Goal: Information Seeking & Learning: Learn about a topic

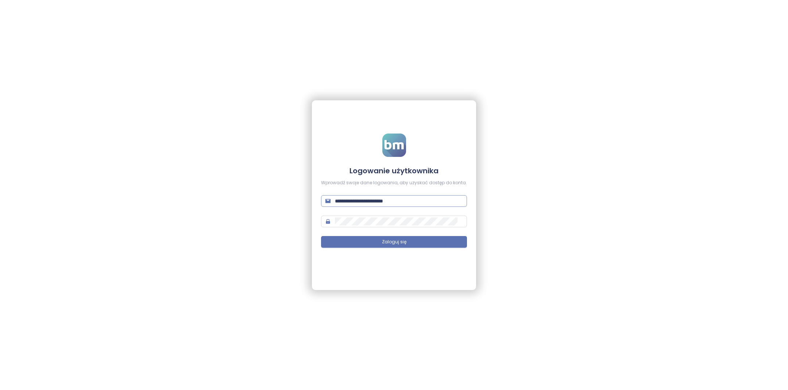
click at [357, 199] on input "**********" at bounding box center [399, 201] width 128 height 8
type input "**********"
click at [391, 240] on span "Zaloguj się" at bounding box center [394, 241] width 24 height 7
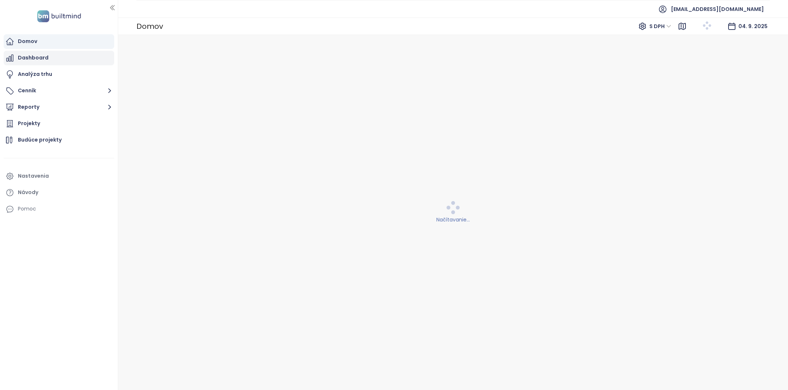
click at [53, 63] on div "Dashboard" at bounding box center [59, 58] width 110 height 15
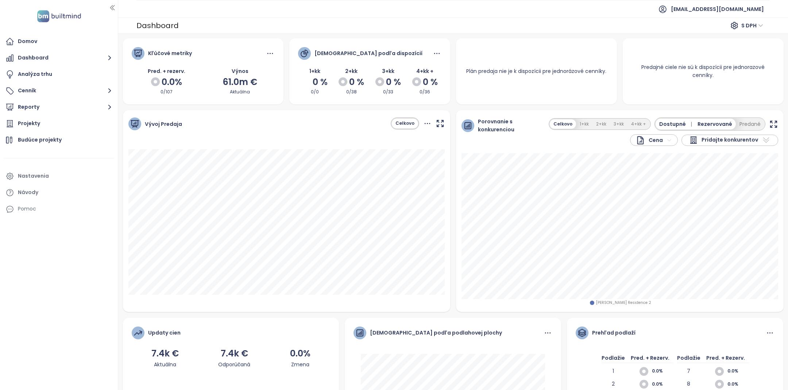
click at [711, 139] on span "Pridajte konkurentov" at bounding box center [729, 140] width 57 height 9
click at [599, 123] on button "2+kk" at bounding box center [601, 124] width 18 height 10
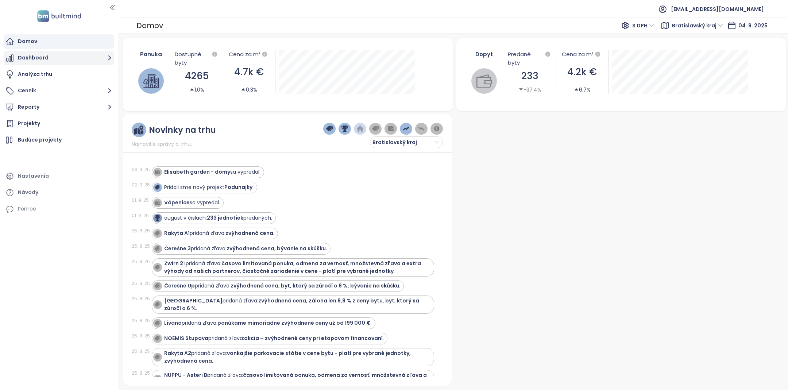
click at [47, 59] on button "Dashboard" at bounding box center [59, 58] width 110 height 15
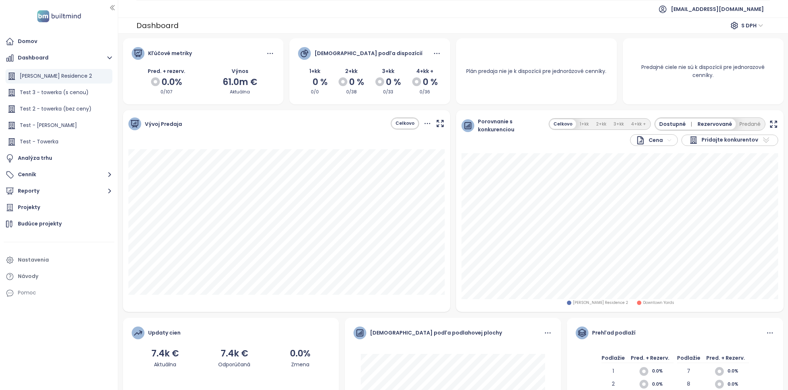
click at [712, 138] on span "Pridajte konkurentov" at bounding box center [729, 140] width 57 height 9
click at [709, 152] on input "text" at bounding box center [720, 152] width 59 height 11
click at [725, 152] on input "*****" at bounding box center [720, 152] width 59 height 11
click at [688, 187] on div at bounding box center [689, 188] width 9 height 9
click at [691, 175] on div at bounding box center [689, 176] width 9 height 9
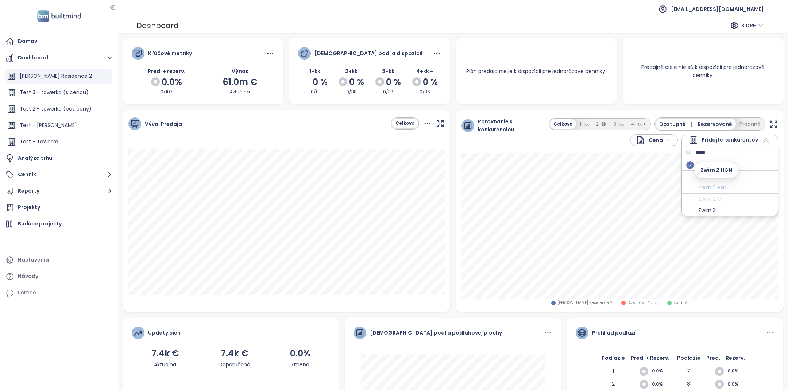
click at [713, 185] on span "Zwirn 2 HGN" at bounding box center [713, 187] width 30 height 9
click at [736, 154] on input "*****" at bounding box center [720, 152] width 59 height 11
type input "*"
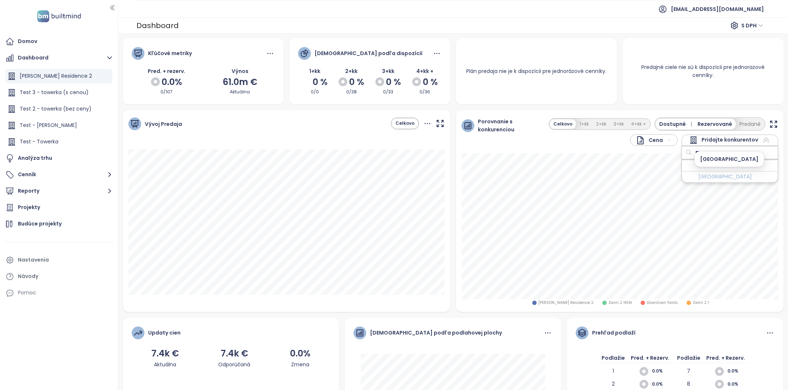
click at [719, 176] on span "Ister Tower" at bounding box center [725, 176] width 54 height 9
click at [750, 151] on input "****" at bounding box center [720, 152] width 59 height 11
click at [724, 207] on div "Zwirn 3" at bounding box center [730, 209] width 96 height 11
click at [706, 151] on input "*****" at bounding box center [720, 152] width 59 height 11
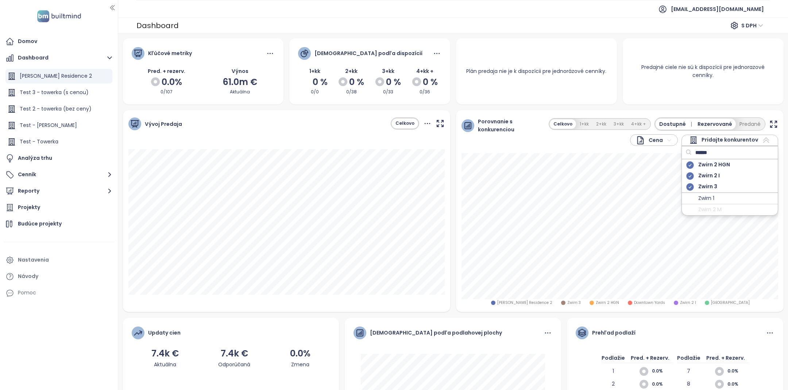
click at [706, 151] on input "*****" at bounding box center [720, 152] width 59 height 11
type input "*"
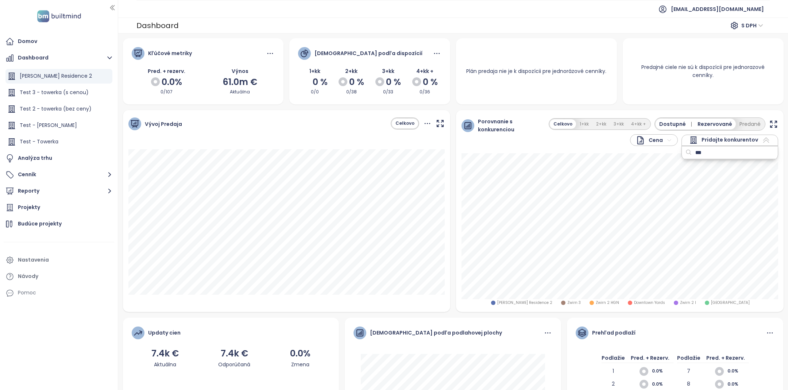
type input "*"
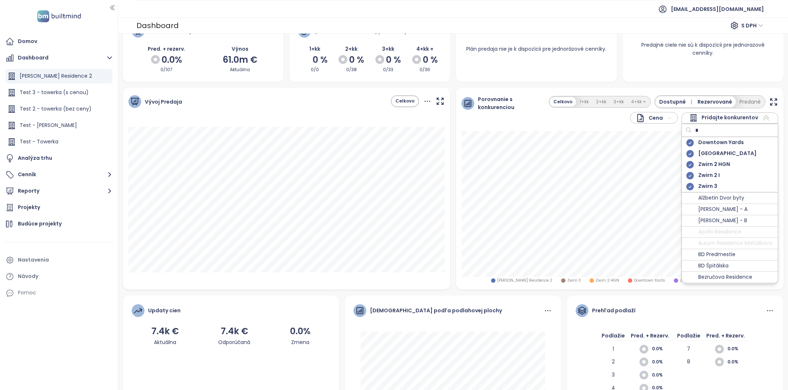
scroll to position [26, 0]
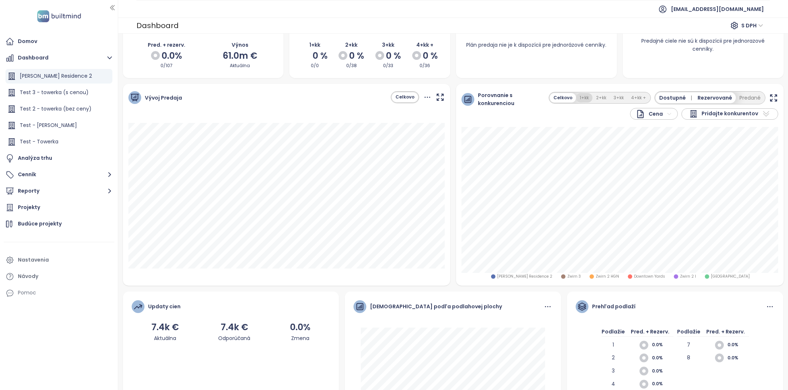
click at [592, 97] on button "1+kk" at bounding box center [584, 98] width 16 height 10
click at [602, 97] on button "2+kk" at bounding box center [601, 98] width 18 height 10
click at [46, 46] on div "Domov" at bounding box center [59, 41] width 110 height 15
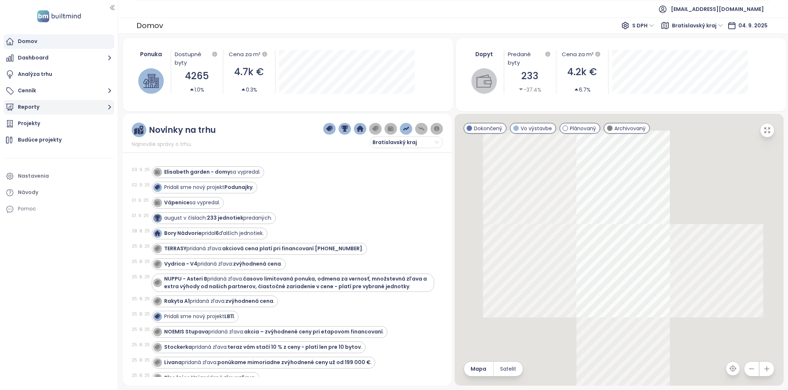
click at [38, 104] on button "Reporty" at bounding box center [59, 107] width 110 height 15
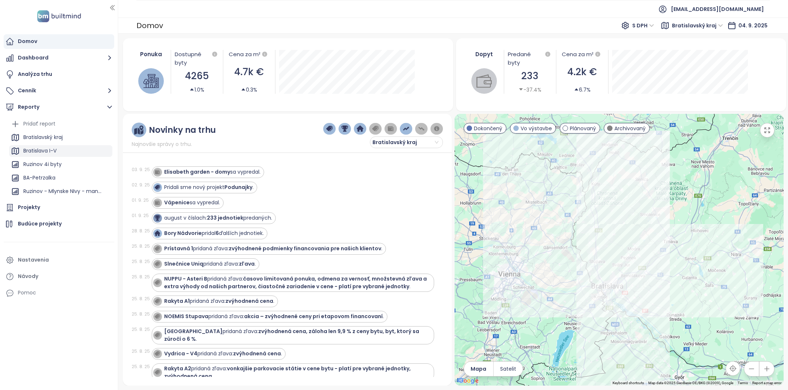
click at [55, 147] on div "Bratislava I-V" at bounding box center [39, 150] width 33 height 9
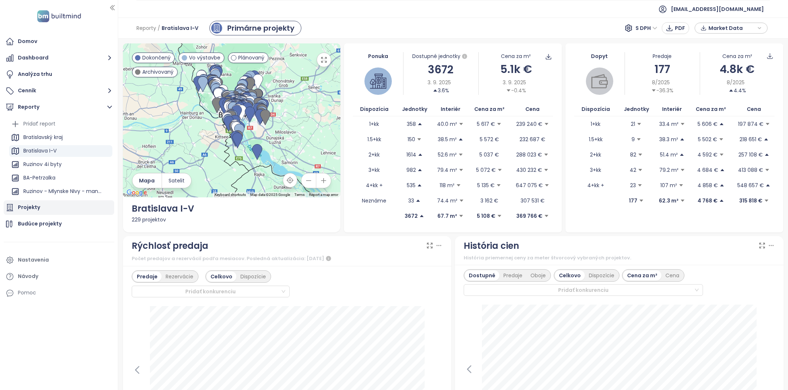
click at [36, 211] on div "Projekty" at bounding box center [29, 207] width 22 height 9
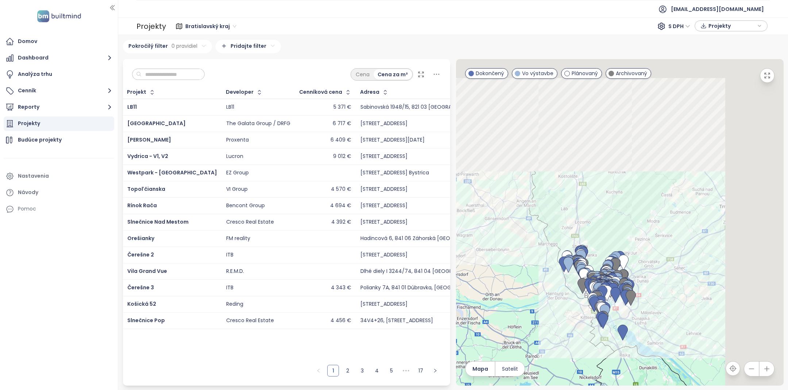
click at [176, 76] on input "text" at bounding box center [170, 74] width 59 height 11
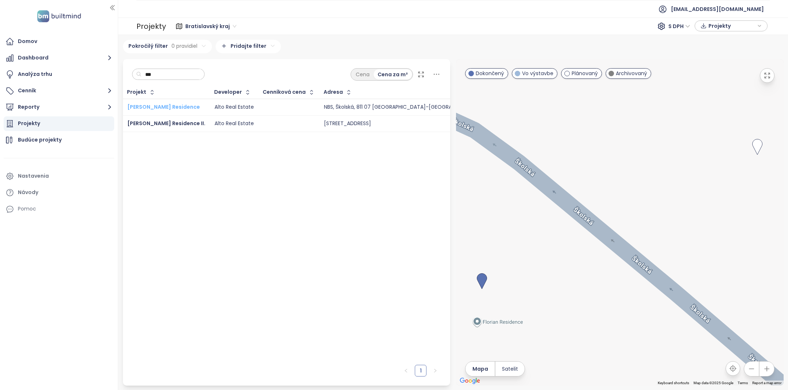
type input "***"
click at [164, 103] on span "Florian Residence" at bounding box center [163, 106] width 73 height 7
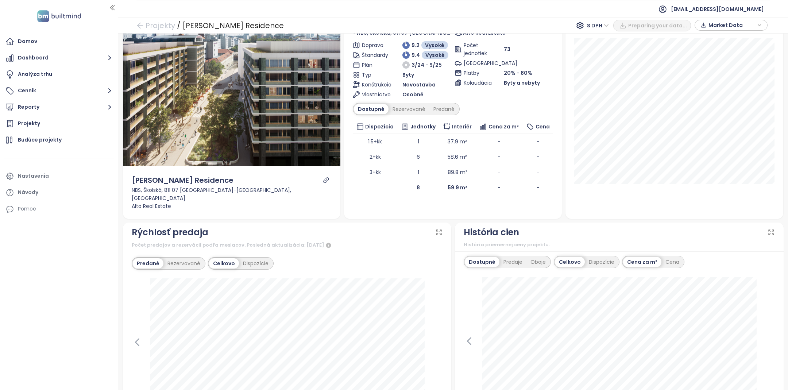
scroll to position [159, 0]
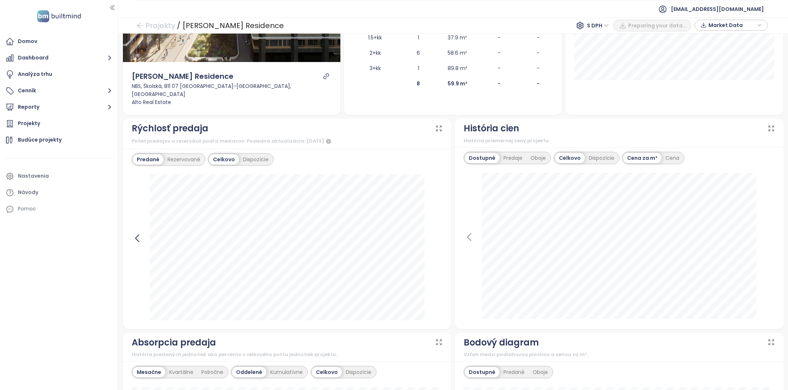
click at [136, 233] on icon at bounding box center [137, 238] width 11 height 11
click at [439, 233] on icon at bounding box center [436, 238] width 11 height 11
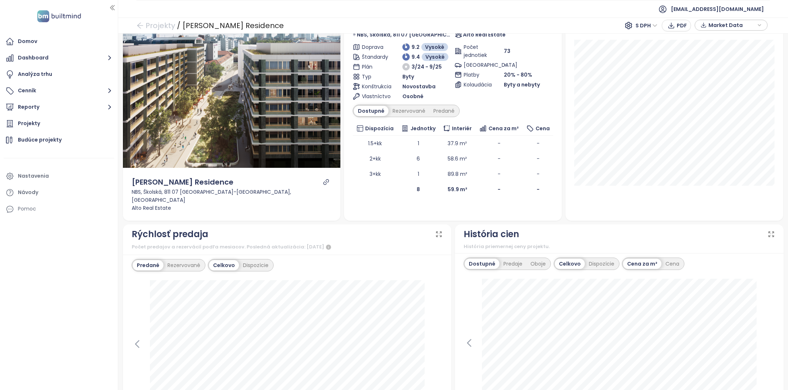
scroll to position [39, 0]
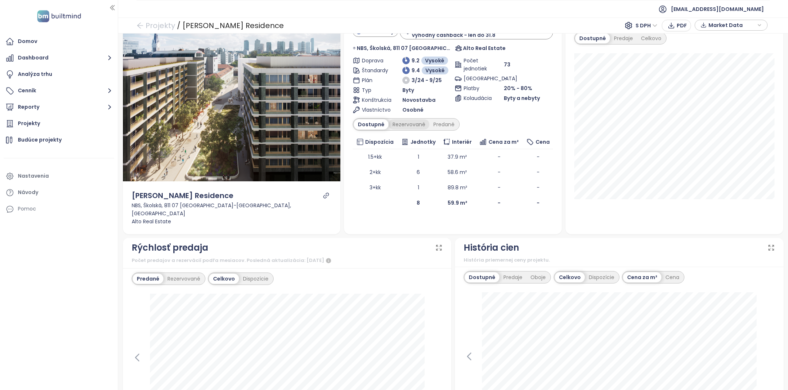
click at [411, 124] on div "Rezervované" at bounding box center [408, 124] width 41 height 10
click at [441, 122] on div "Predané" at bounding box center [443, 124] width 29 height 10
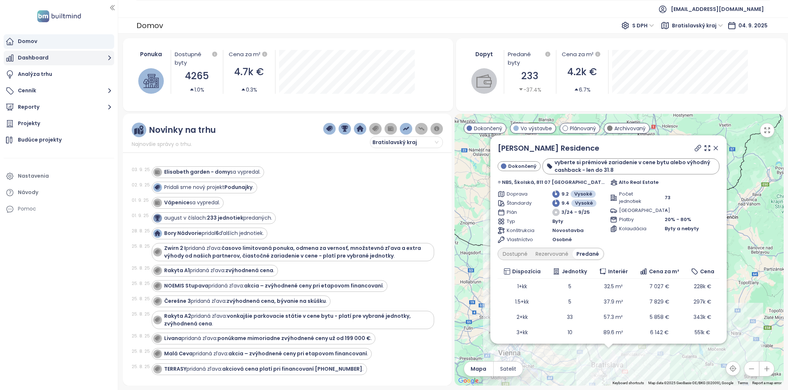
click at [46, 61] on button "Dashboard" at bounding box center [59, 58] width 110 height 15
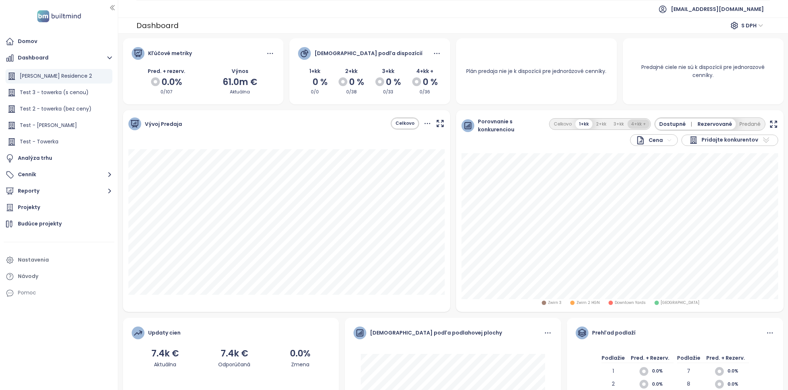
click at [638, 121] on button "4+kk +" at bounding box center [638, 124] width 22 height 10
click at [736, 138] on span "Pridajte konkurentov" at bounding box center [729, 140] width 57 height 9
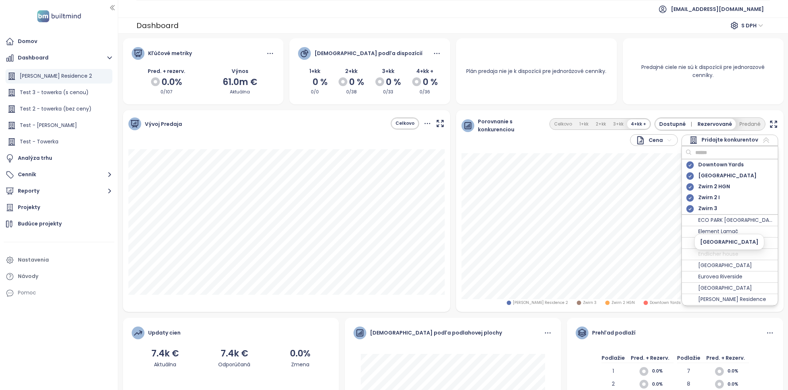
scroll to position [651, 0]
click at [732, 288] on span "Florian Residence" at bounding box center [732, 292] width 68 height 9
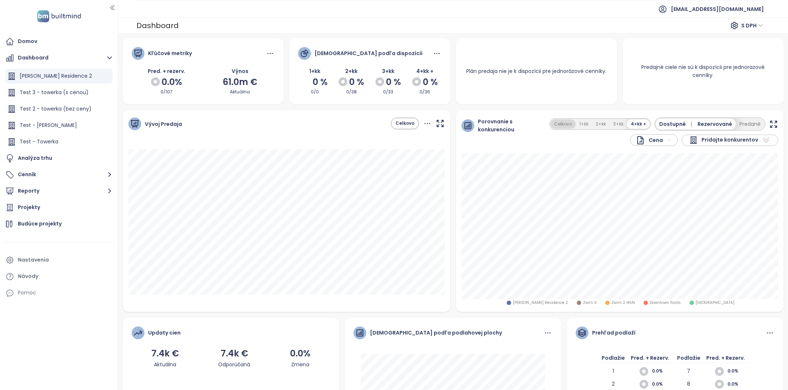
click at [575, 124] on button "Celkovo" at bounding box center [562, 124] width 25 height 10
click at [43, 167] on button "Cenník" at bounding box center [59, 174] width 110 height 15
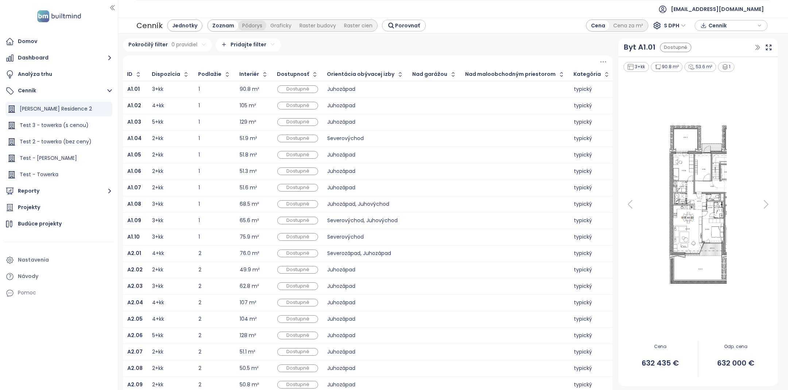
click at [256, 24] on div "Pôdorys" at bounding box center [252, 25] width 28 height 10
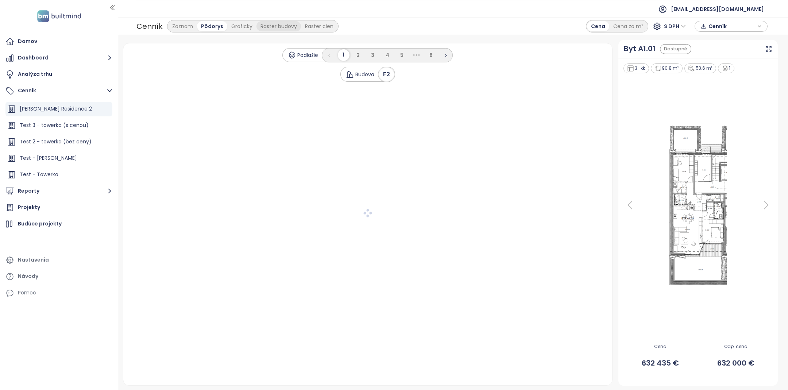
click at [274, 24] on div "Raster budovy" at bounding box center [278, 26] width 44 height 10
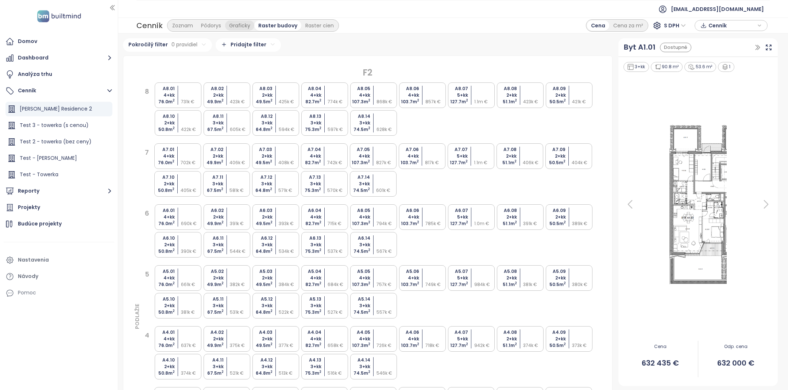
click at [234, 22] on div "Graficky" at bounding box center [239, 25] width 29 height 10
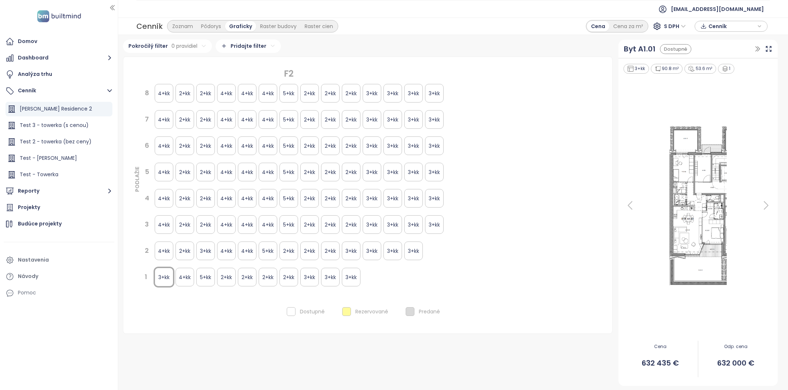
click at [163, 121] on div "4+kk" at bounding box center [164, 119] width 19 height 19
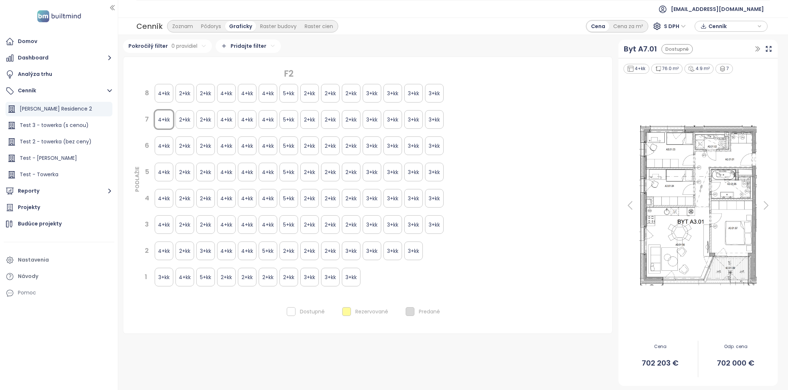
click at [182, 123] on div "2+kk" at bounding box center [184, 119] width 19 height 19
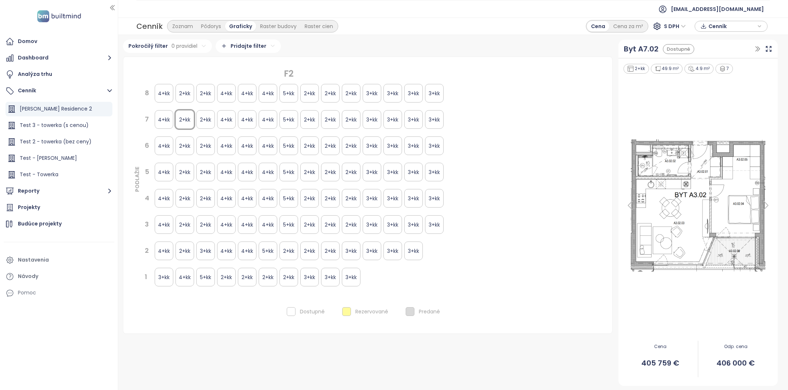
click at [184, 144] on div "2+kk" at bounding box center [184, 145] width 19 height 19
click at [185, 120] on div "2+kk" at bounding box center [184, 119] width 19 height 19
click at [188, 97] on div "2+kk" at bounding box center [184, 93] width 19 height 19
click at [191, 172] on div "2+kk" at bounding box center [184, 172] width 19 height 19
click at [187, 148] on div "2+kk" at bounding box center [184, 145] width 19 height 19
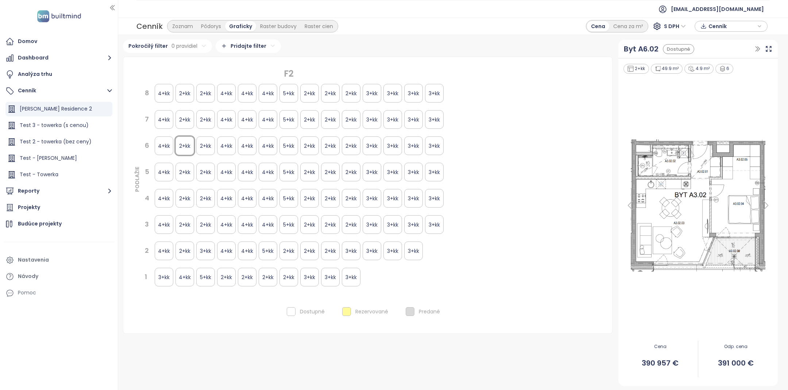
click at [185, 169] on div "2+kk" at bounding box center [184, 172] width 19 height 19
click at [185, 149] on div "2+kk" at bounding box center [184, 145] width 19 height 19
click at [186, 121] on div "2+kk" at bounding box center [184, 119] width 19 height 19
click at [185, 100] on div "2+kk" at bounding box center [184, 93] width 19 height 19
click at [185, 239] on div "8 4+kk 2+kk 2+kk 4+kk 4+kk 4+kk 5+kk 2+kk 2+kk 2+kk 3+kk 3+kk 3+kk 3+kk 7 4+kk …" at bounding box center [292, 196] width 304 height 226
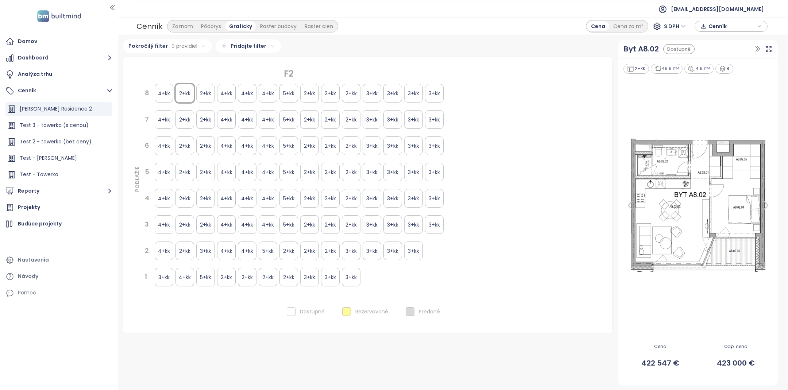
click at [185, 262] on div "8 4+kk 2+kk 2+kk 4+kk 4+kk 4+kk 5+kk 2+kk 2+kk 2+kk 3+kk 3+kk 3+kk 3+kk 7 4+kk …" at bounding box center [292, 196] width 304 height 226
click at [183, 247] on div "2+kk" at bounding box center [184, 250] width 19 height 19
click at [183, 102] on div "2+kk" at bounding box center [184, 93] width 19 height 19
click at [185, 253] on div "2+kk" at bounding box center [184, 250] width 19 height 19
click at [184, 228] on div "2+kk" at bounding box center [184, 224] width 19 height 19
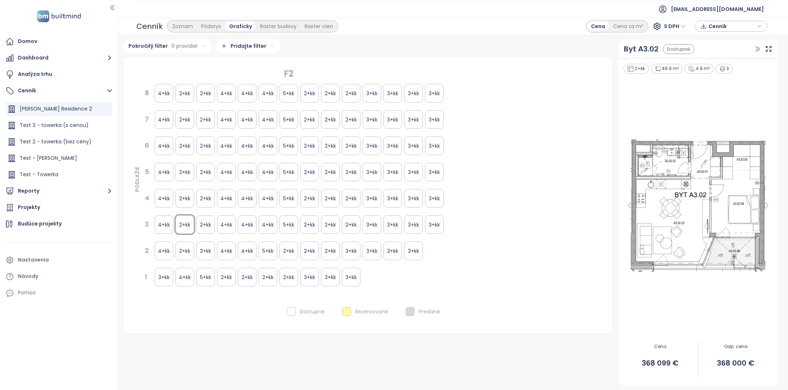
click at [183, 97] on div "2+kk" at bounding box center [184, 93] width 19 height 19
click at [183, 256] on div "2+kk" at bounding box center [184, 250] width 19 height 19
click at [184, 98] on div "2+kk" at bounding box center [184, 93] width 19 height 19
click at [189, 254] on div "2+kk" at bounding box center [184, 250] width 19 height 19
click at [181, 93] on div "2+kk" at bounding box center [184, 93] width 19 height 19
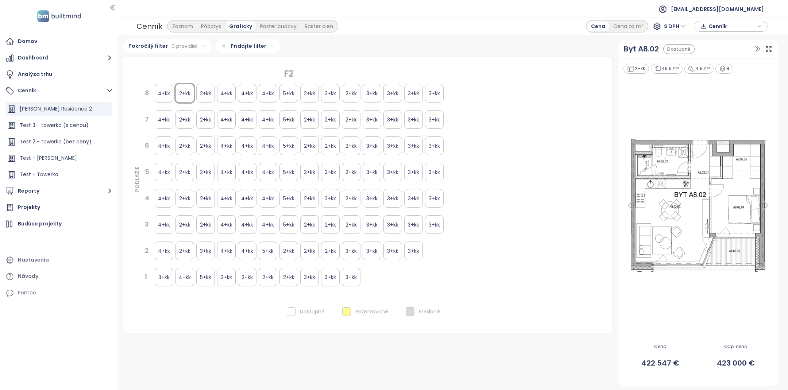
click at [187, 255] on div "2+kk" at bounding box center [184, 250] width 19 height 19
click at [315, 97] on div "2+kk" at bounding box center [309, 93] width 19 height 19
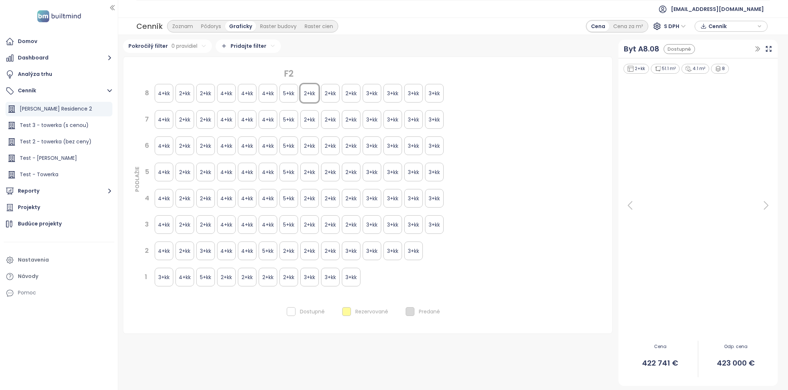
click at [429, 223] on div "3+kk" at bounding box center [434, 224] width 19 height 19
click at [434, 90] on div "3+kk" at bounding box center [434, 93] width 19 height 19
click at [414, 90] on div "3+kk" at bounding box center [413, 93] width 19 height 19
click at [395, 90] on div "3+kk" at bounding box center [392, 93] width 19 height 19
click at [194, 120] on div "4+kk 2+kk 2+kk 4+kk 4+kk 4+kk 5+kk 2+kk 2+kk 2+kk 3+kk 3+kk 3+kk 3+kk" at bounding box center [299, 119] width 291 height 21
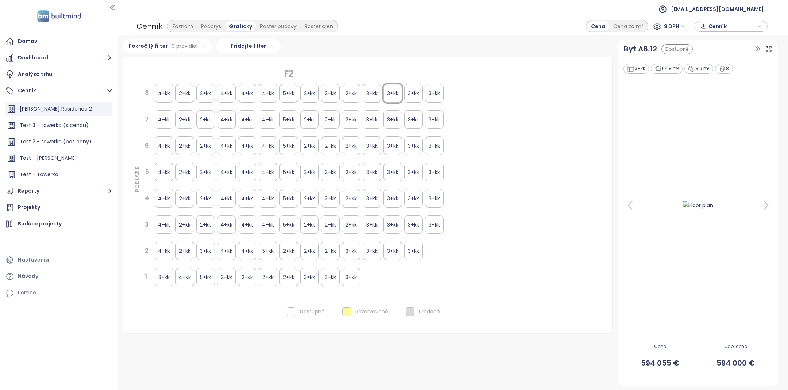
click at [185, 120] on div "2+kk" at bounding box center [184, 119] width 19 height 19
click at [646, 45] on div "Byt A7.02" at bounding box center [641, 48] width 35 height 11
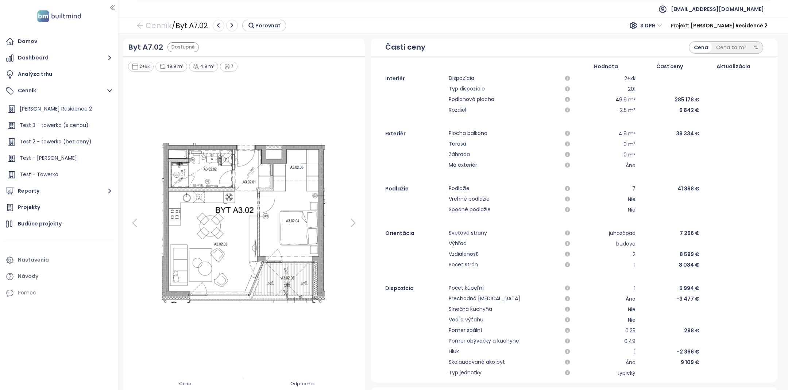
click at [353, 221] on icon at bounding box center [353, 223] width 15 height 15
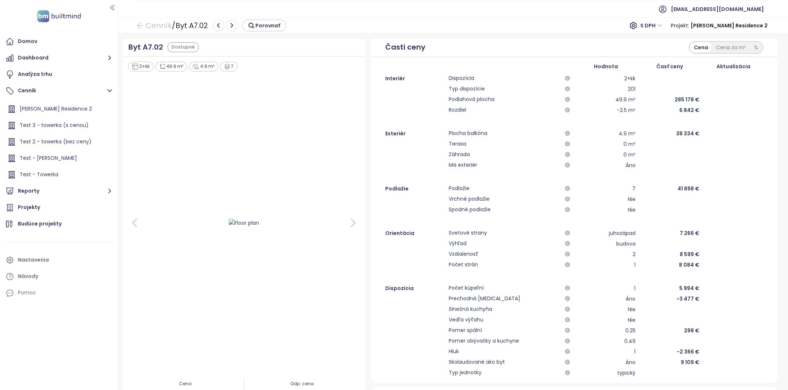
click at [353, 221] on icon at bounding box center [353, 223] width 15 height 15
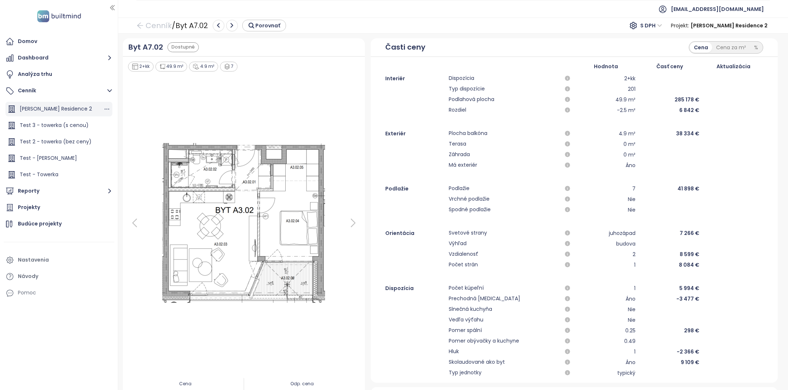
click at [64, 107] on span "Florian Residence 2" at bounding box center [56, 108] width 72 height 7
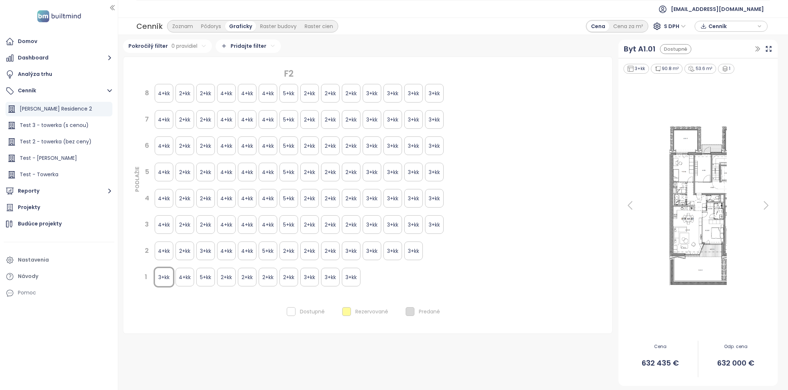
click at [199, 95] on div "2+kk" at bounding box center [205, 93] width 19 height 19
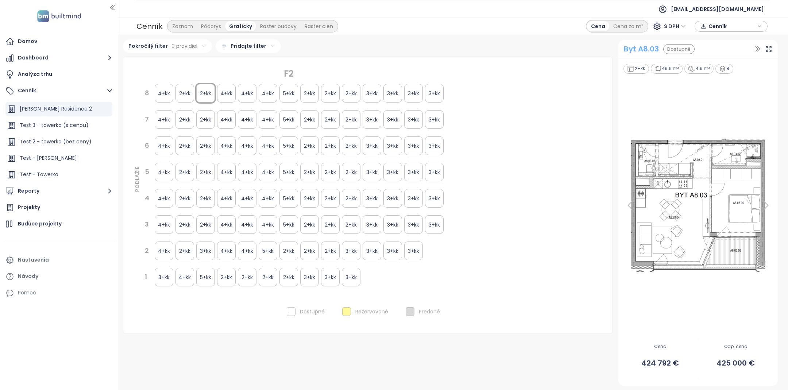
click at [650, 50] on div "Byt A8.03" at bounding box center [641, 48] width 35 height 11
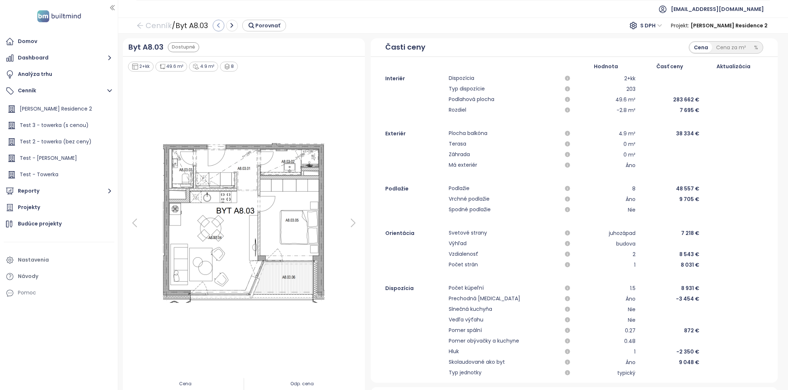
click at [217, 27] on icon "button" at bounding box center [218, 25] width 7 height 7
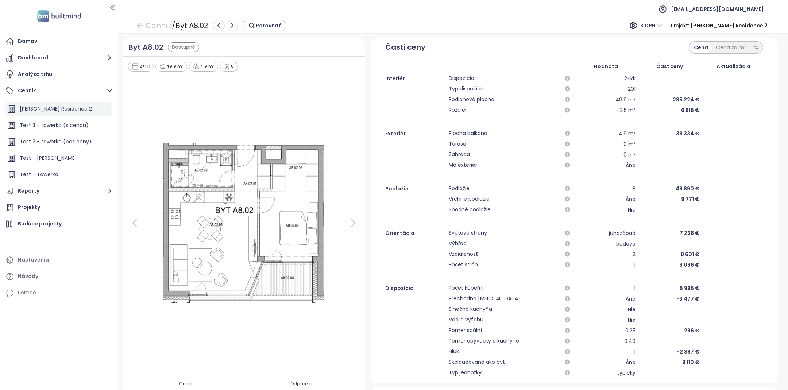
click at [37, 110] on span "Florian Residence 2" at bounding box center [56, 108] width 72 height 7
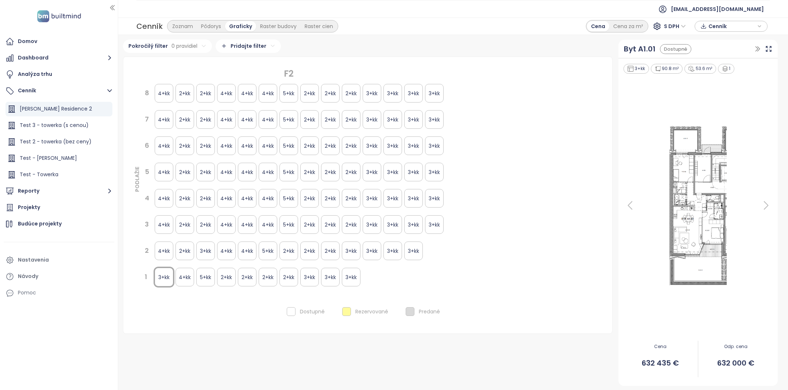
click at [168, 121] on div "4+kk" at bounding box center [164, 119] width 19 height 19
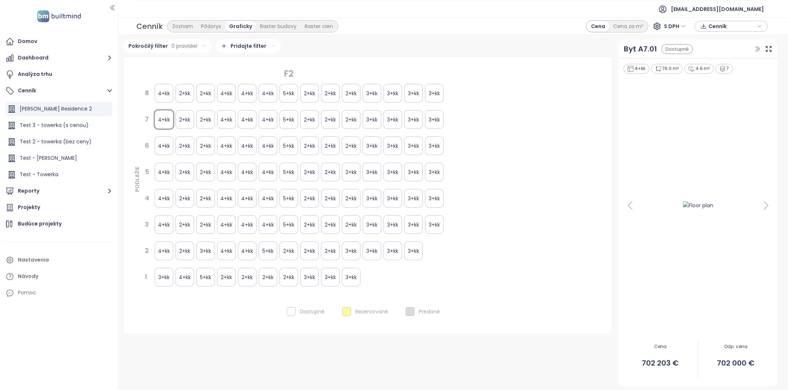
click at [382, 122] on div "4+kk 2+kk 2+kk 4+kk 4+kk 4+kk 5+kk 2+kk 2+kk 2+kk 3+kk 3+kk 3+kk 3+kk" at bounding box center [299, 119] width 291 height 21
click at [391, 122] on div "3+kk" at bounding box center [392, 119] width 19 height 19
click at [416, 121] on div "3+kk" at bounding box center [413, 119] width 19 height 19
click at [439, 122] on div "3+kk" at bounding box center [434, 119] width 19 height 19
